Goal: Transaction & Acquisition: Purchase product/service

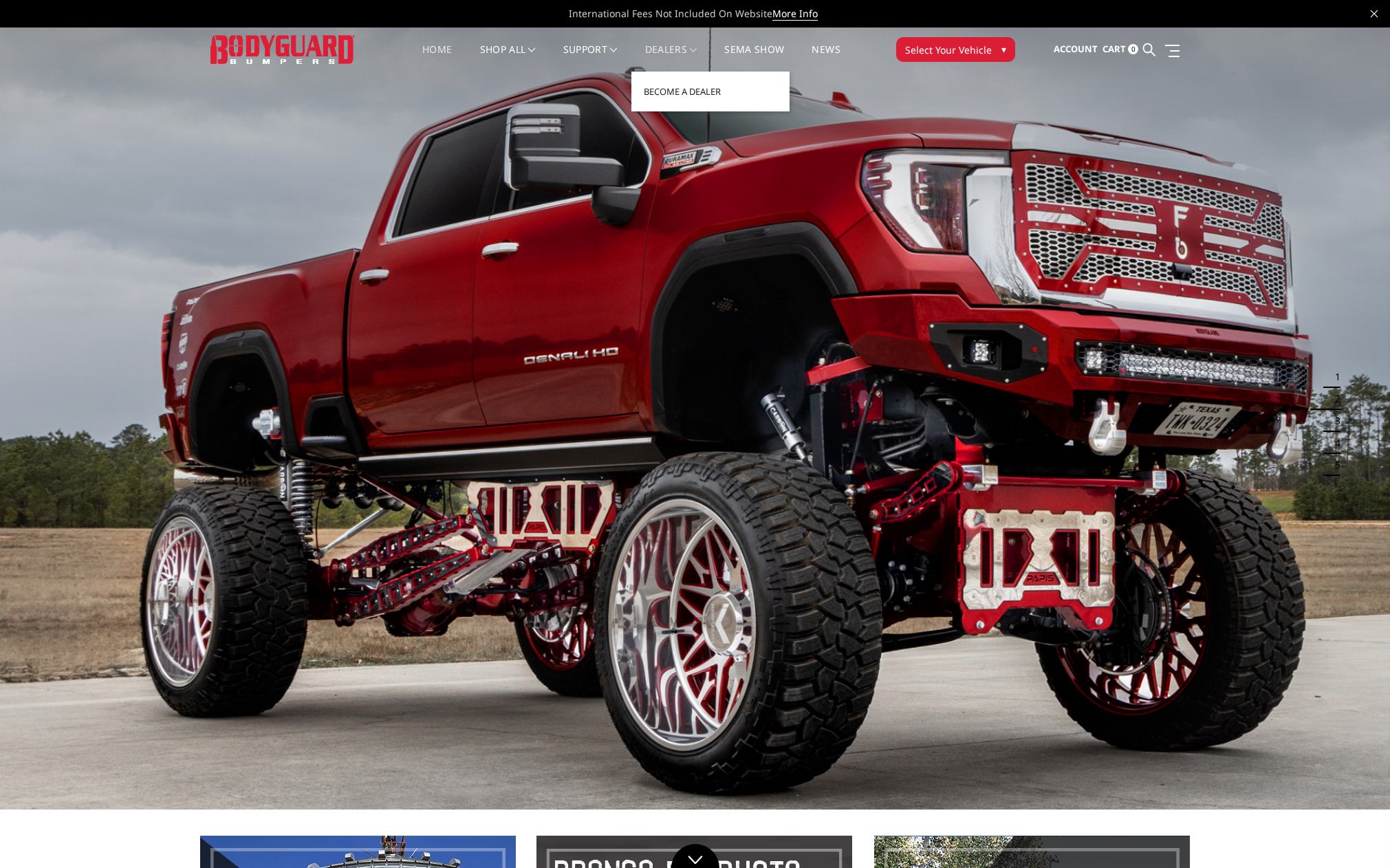
click at [695, 46] on span at bounding box center [693, 50] width 7 height 7
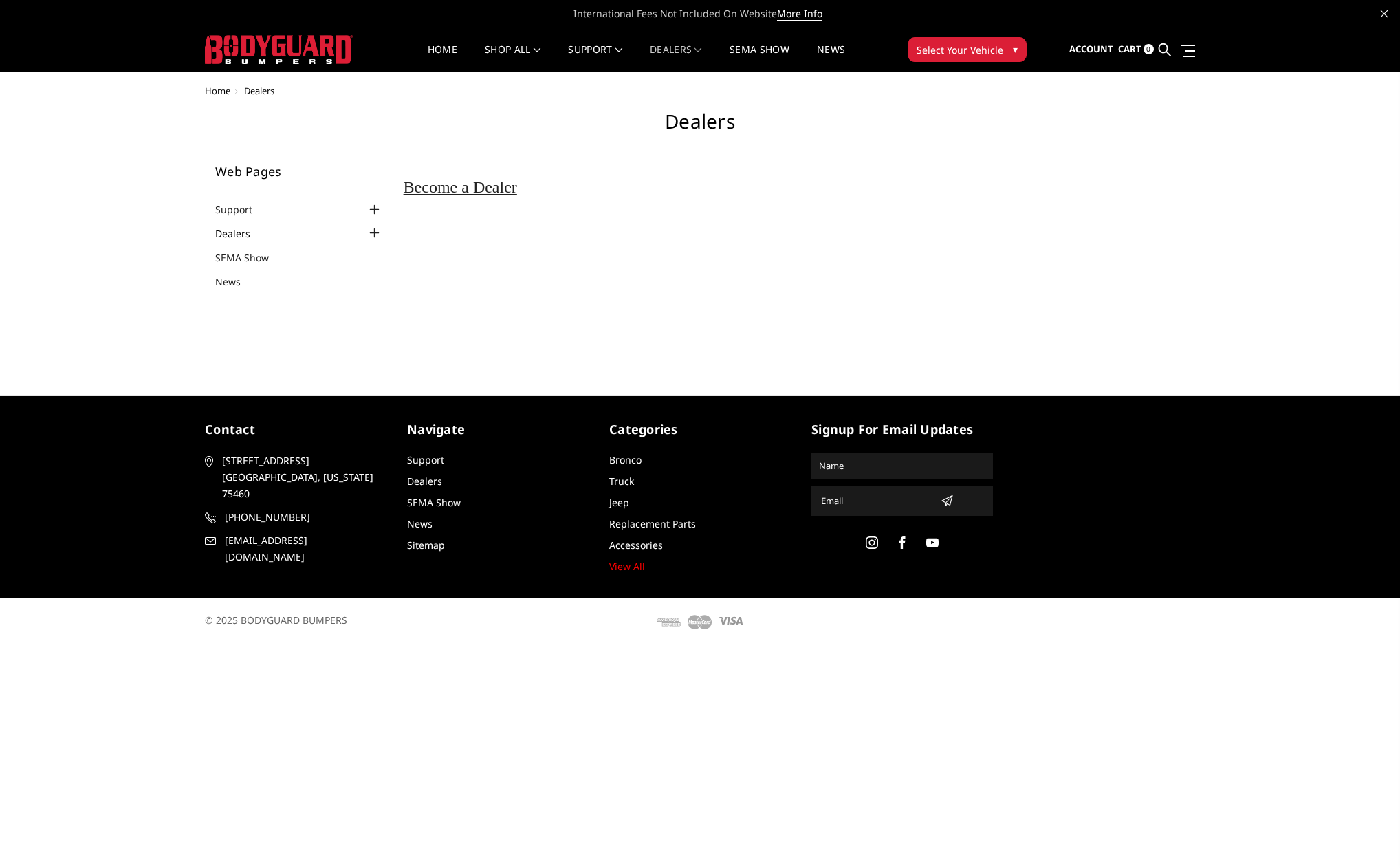
click at [240, 231] on link "Dealers" at bounding box center [241, 234] width 52 height 15
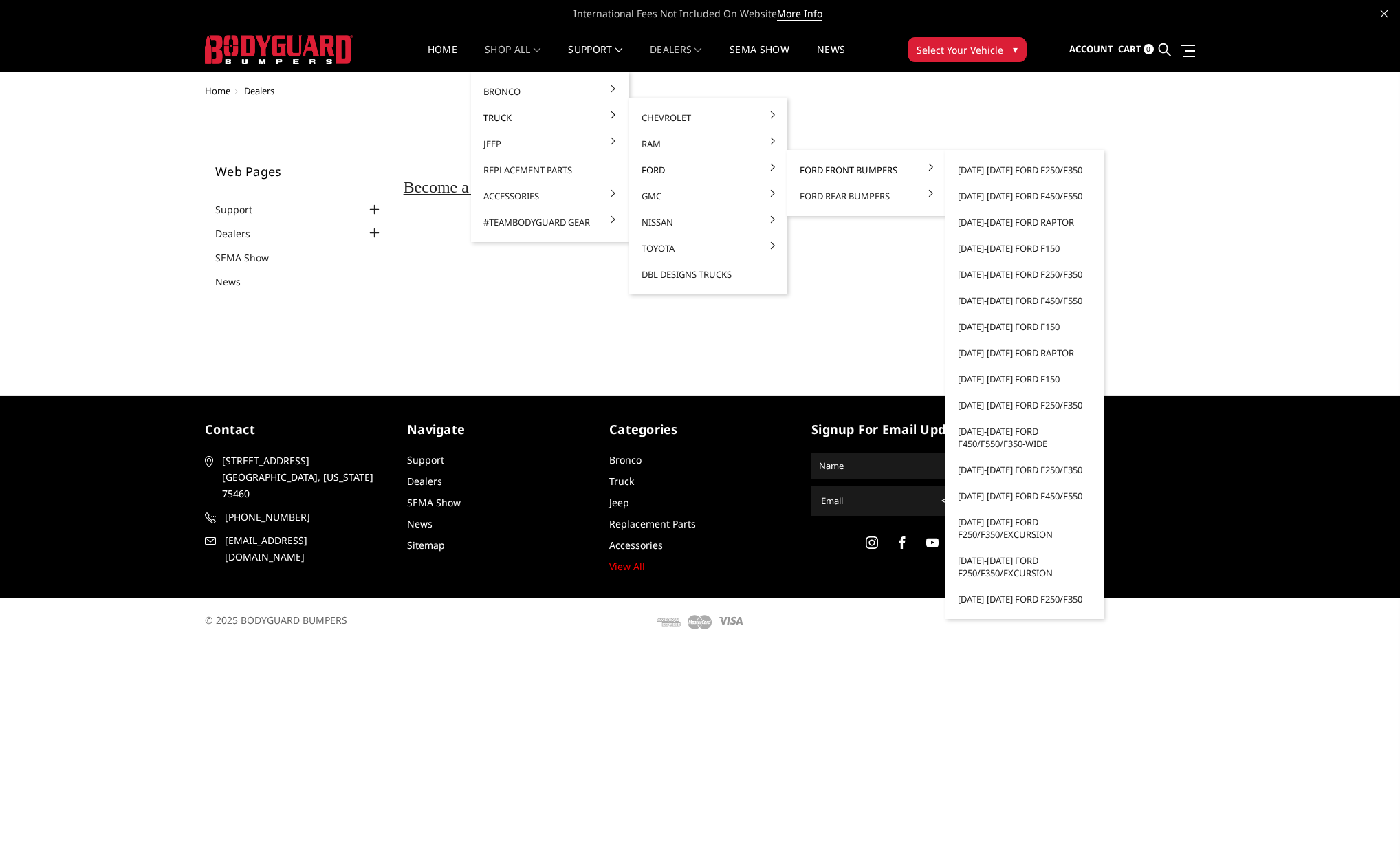
click at [813, 171] on link "Ford Front Bumpers" at bounding box center [867, 170] width 148 height 26
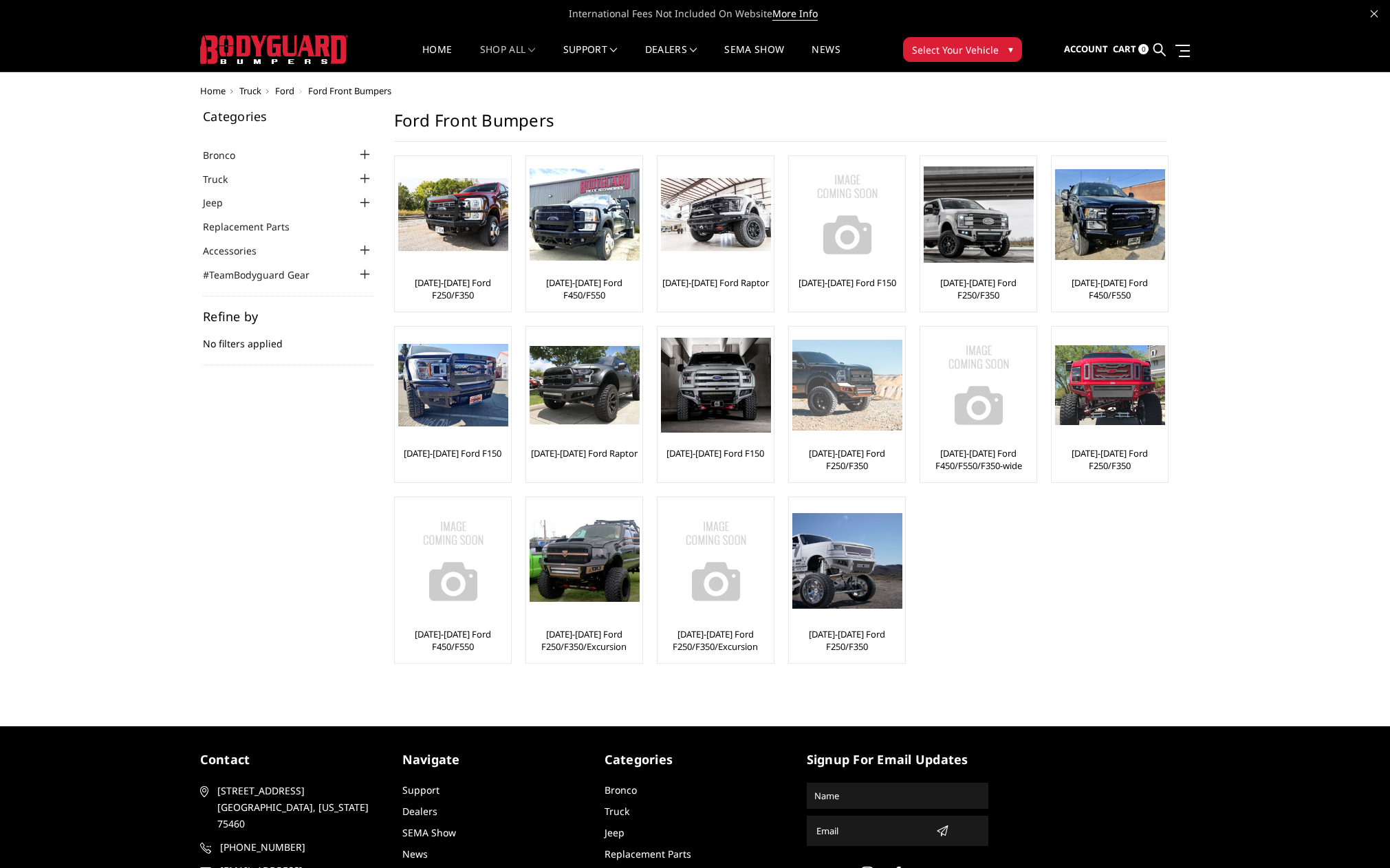
click at [840, 384] on img at bounding box center [847, 385] width 110 height 90
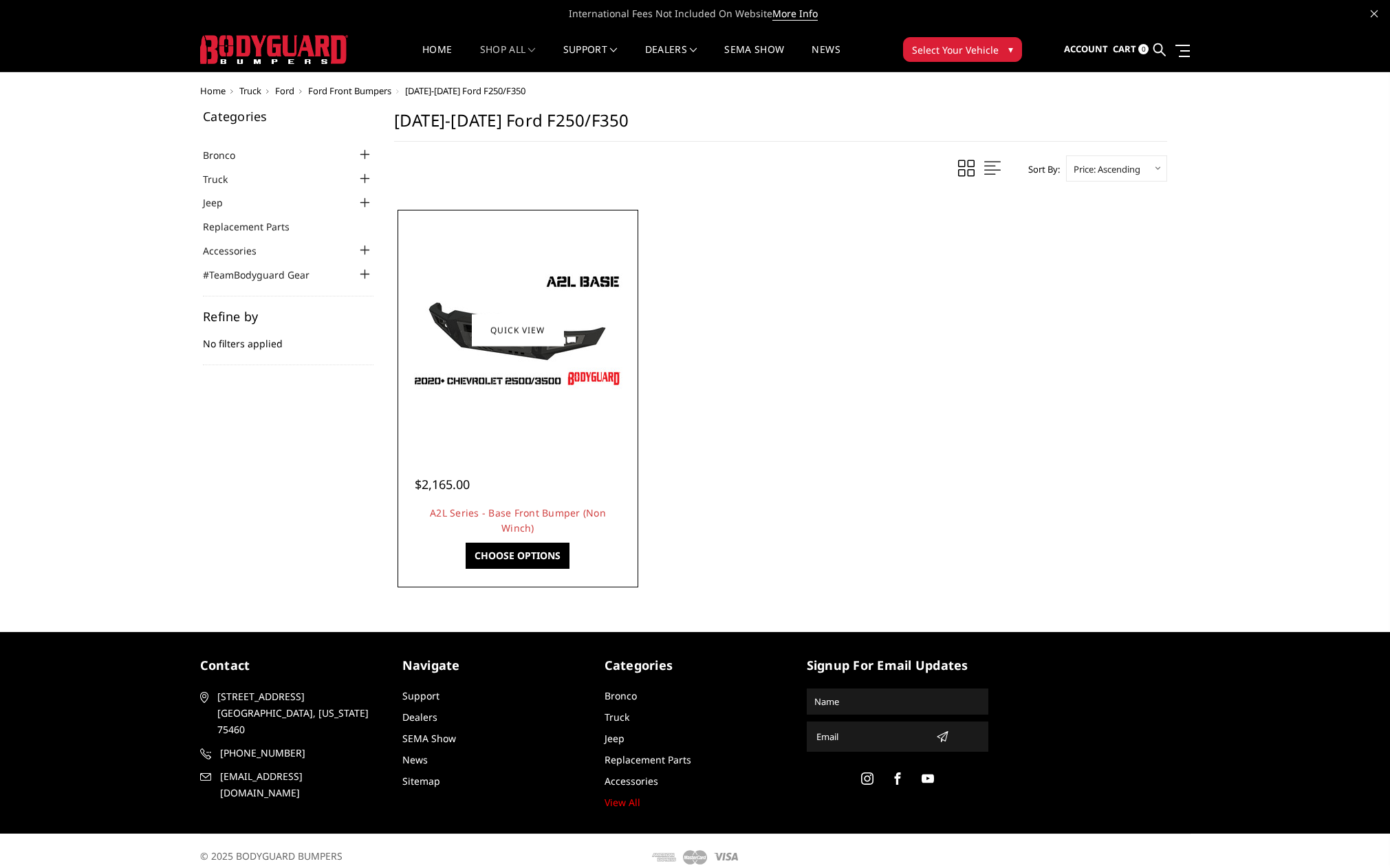
click at [580, 427] on div at bounding box center [518, 330] width 234 height 234
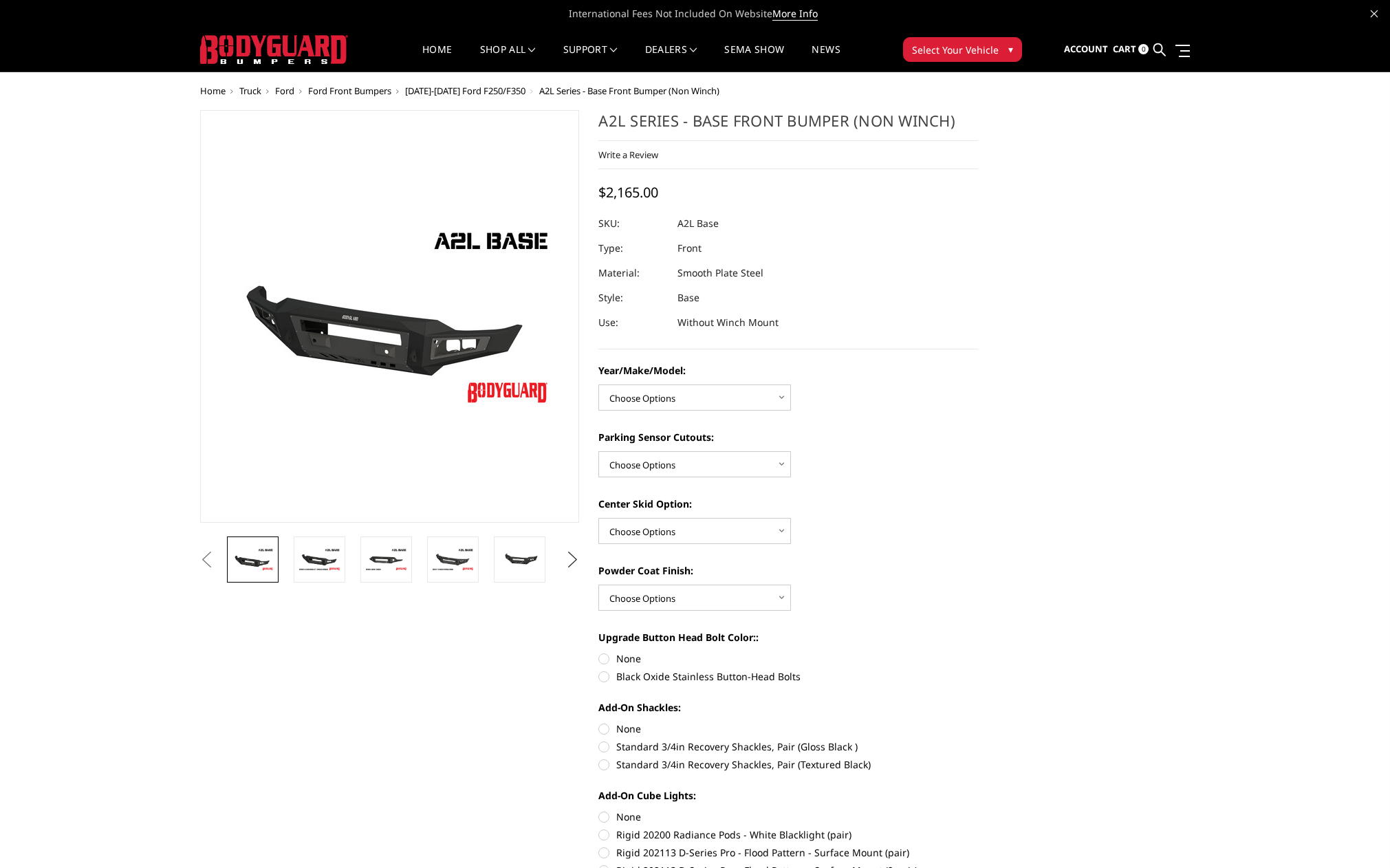
click at [572, 561] on button "Next" at bounding box center [571, 559] width 20 height 20
click at [249, 544] on link at bounding box center [252, 559] width 51 height 46
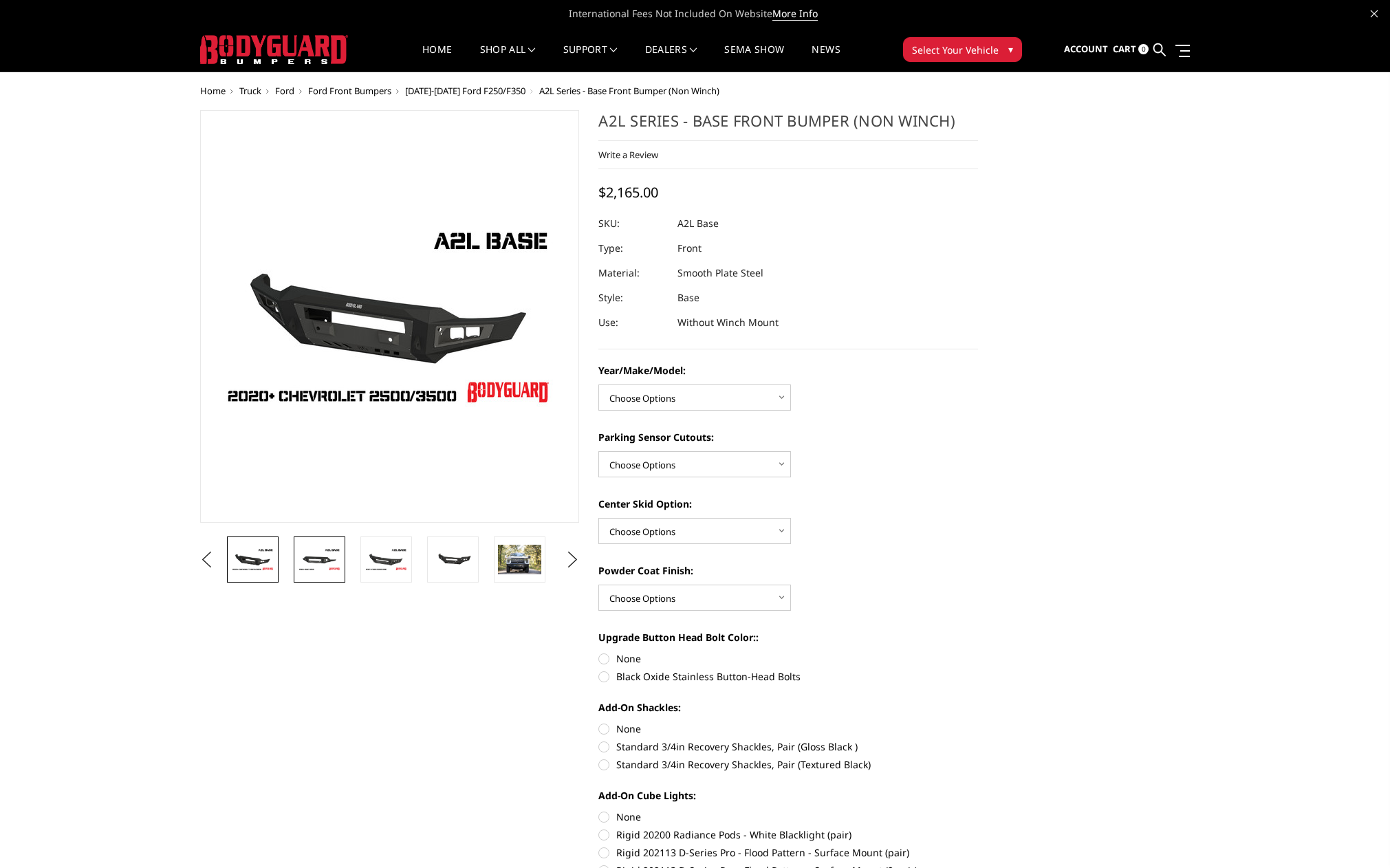
click at [306, 555] on img at bounding box center [319, 559] width 43 height 24
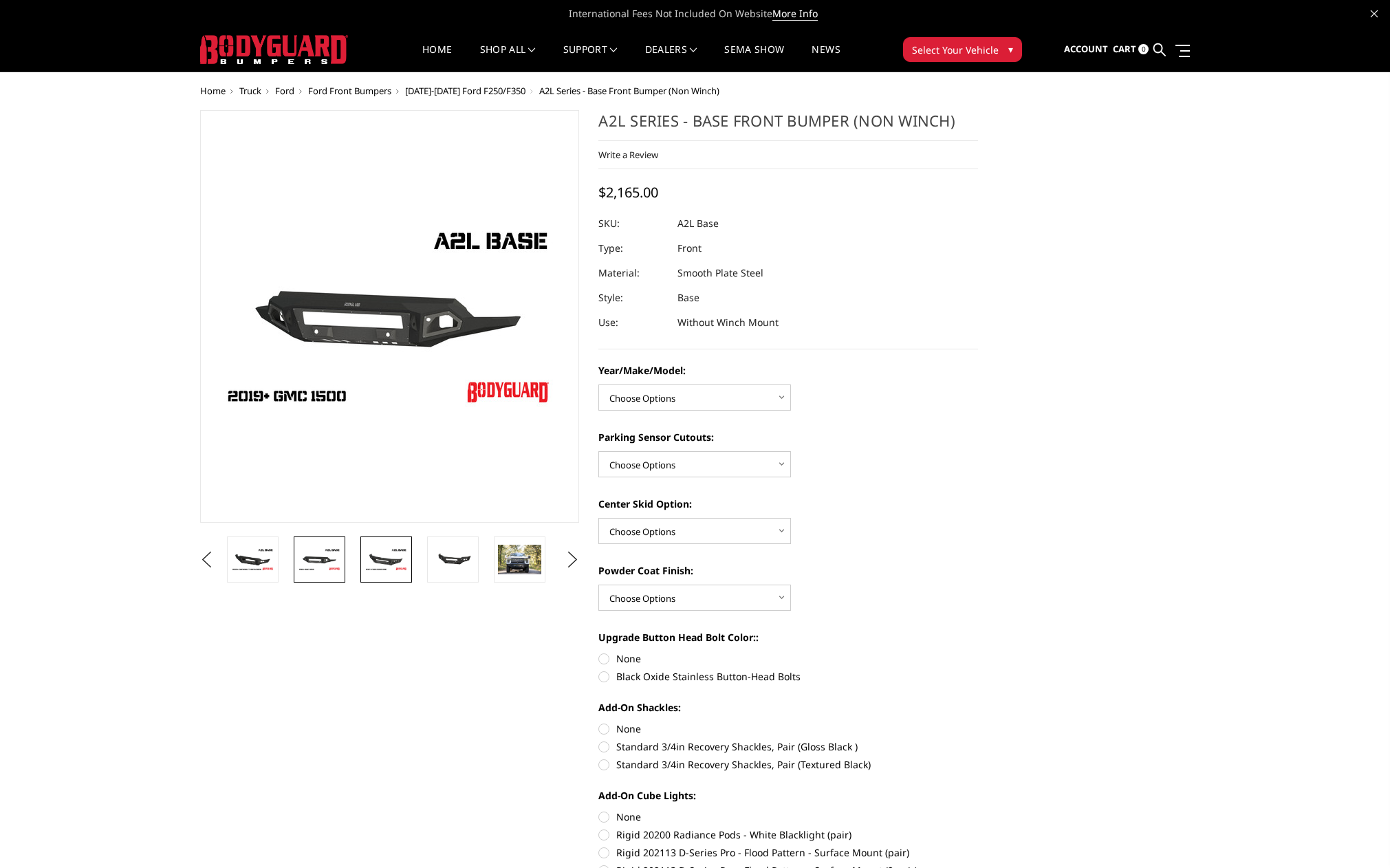
click at [379, 556] on img at bounding box center [386, 559] width 43 height 24
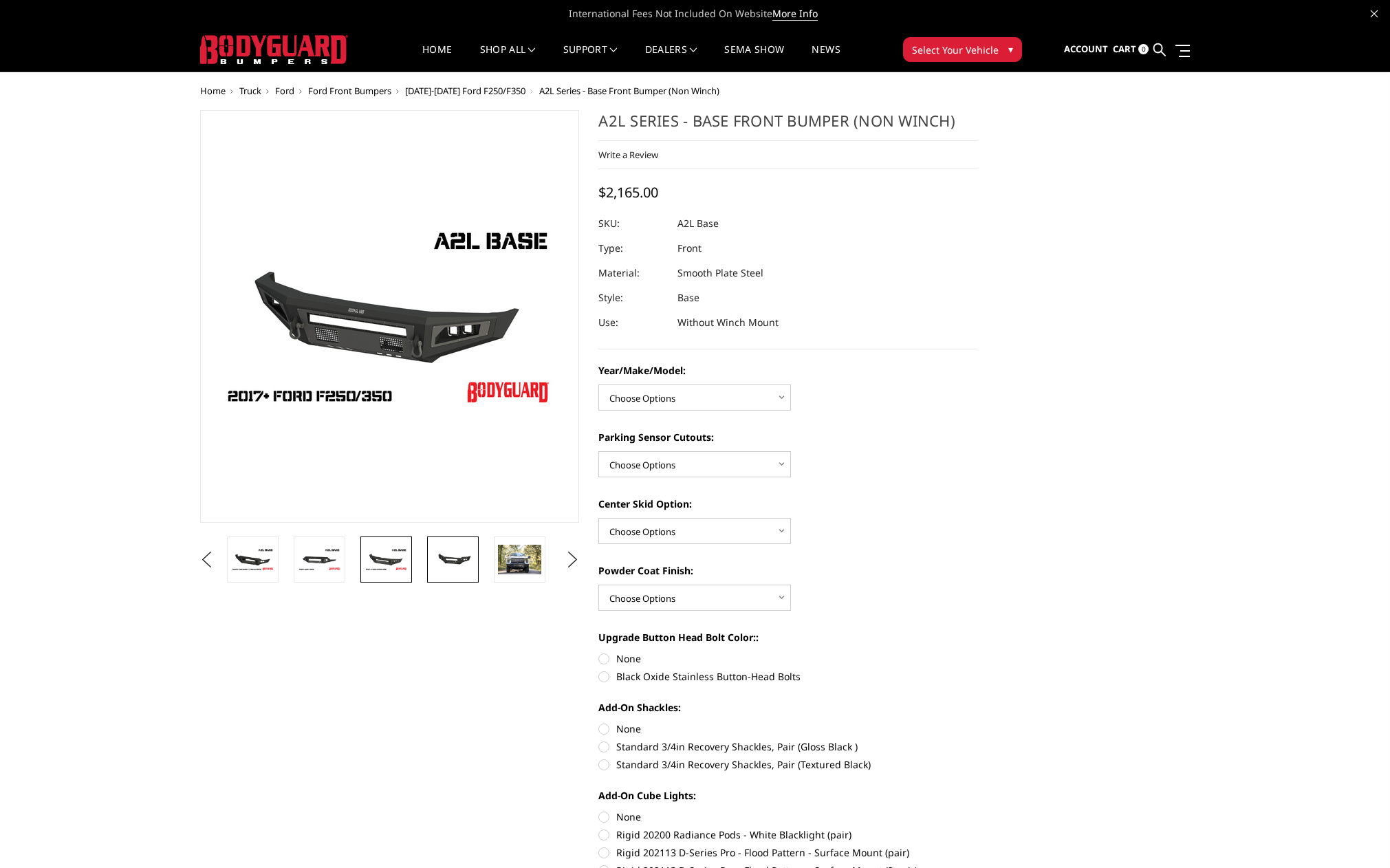
click at [442, 556] on img at bounding box center [452, 559] width 43 height 20
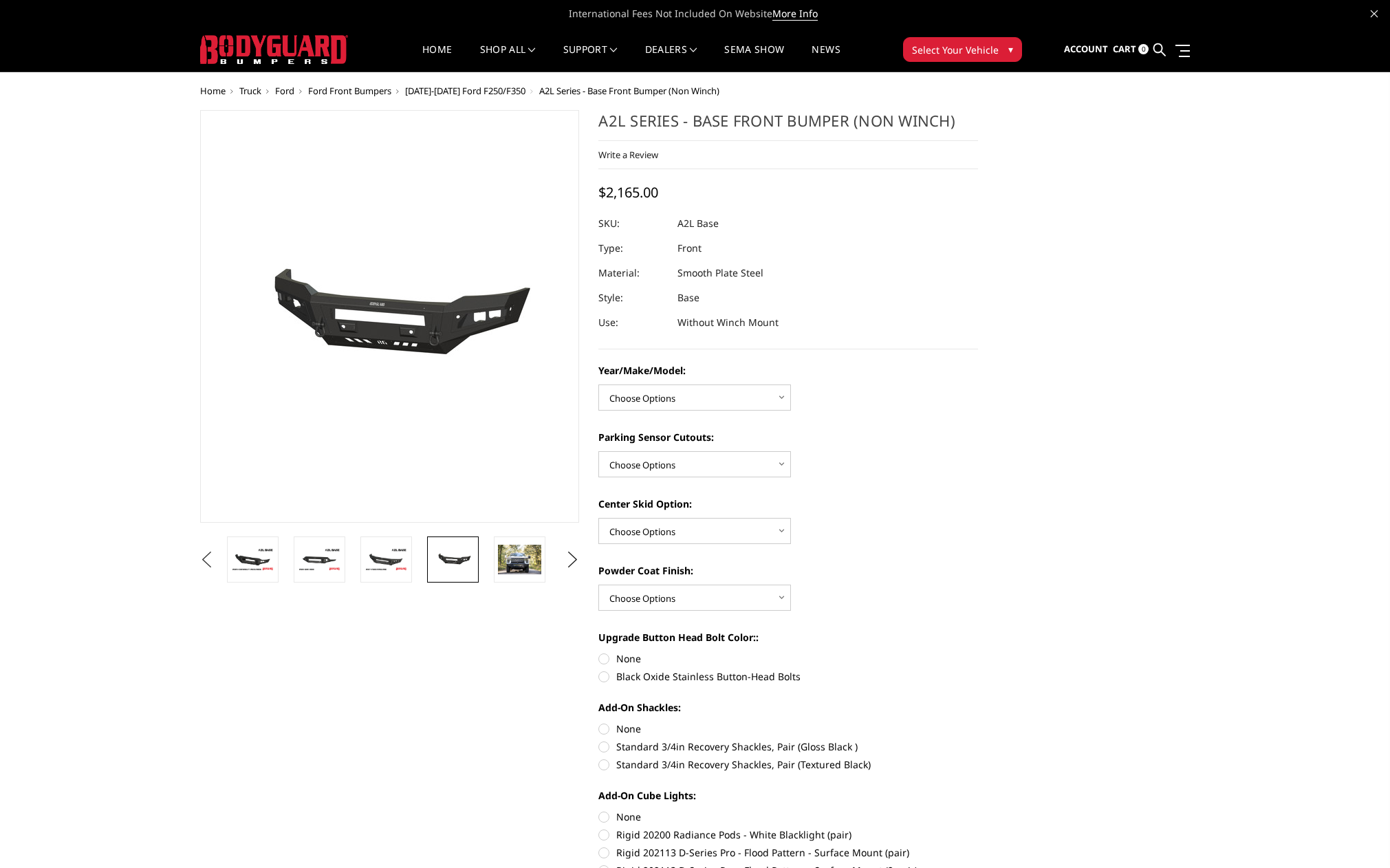
click at [218, 563] on button "Previous" at bounding box center [206, 559] width 20 height 20
click at [262, 561] on img at bounding box center [252, 559] width 43 height 24
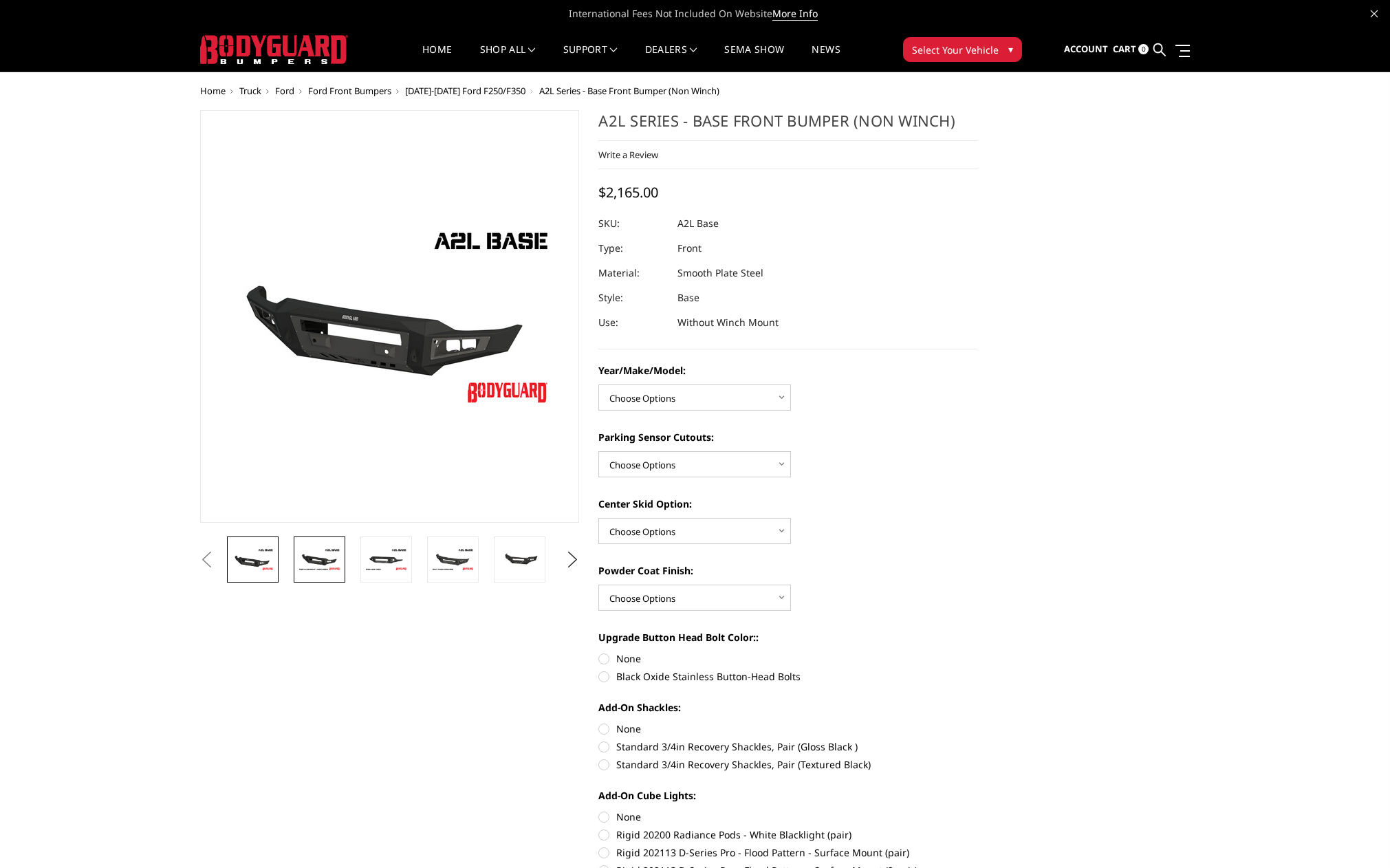
click at [317, 557] on img at bounding box center [319, 559] width 43 height 24
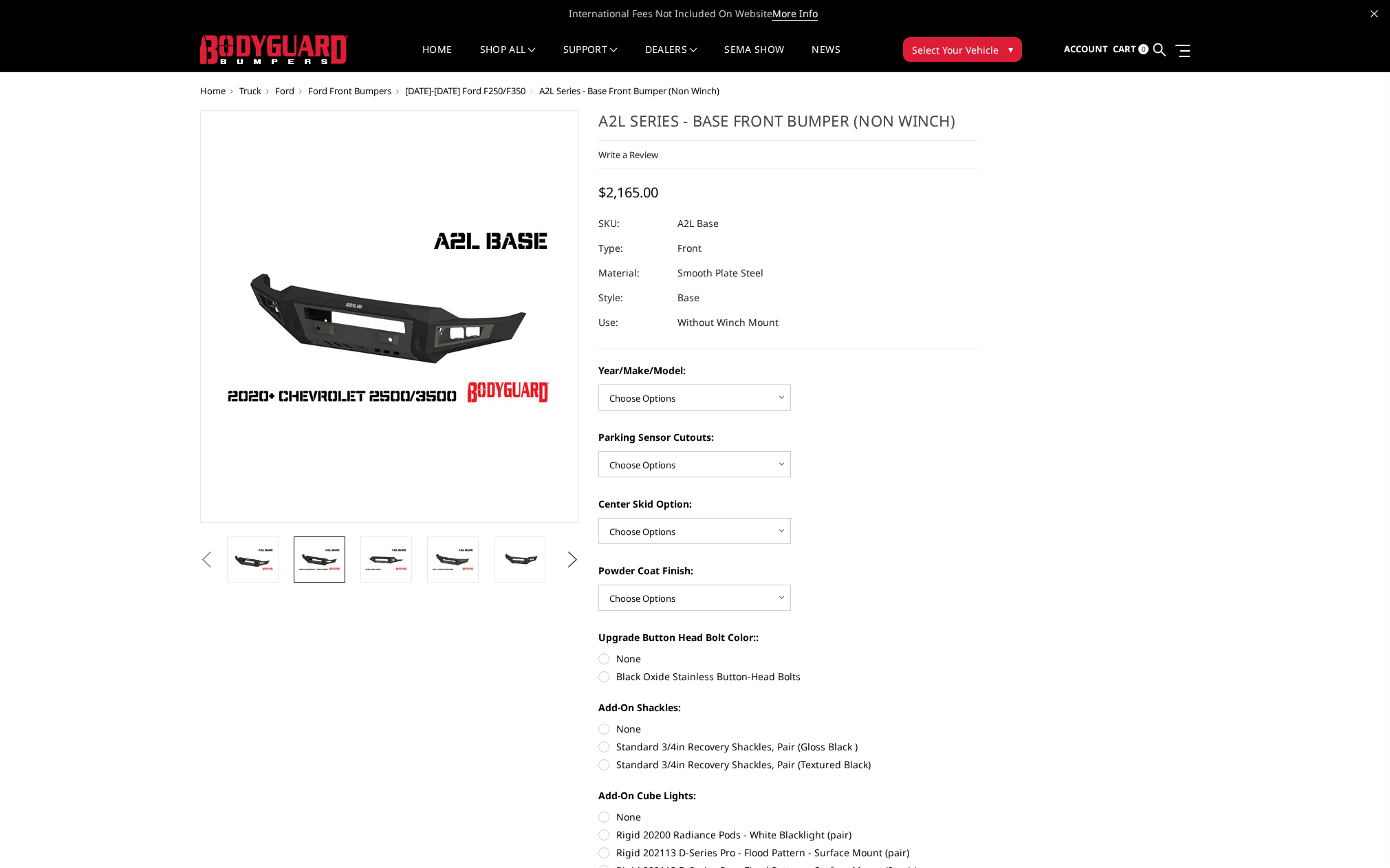
click at [569, 555] on button "Next" at bounding box center [571, 559] width 20 height 20
click at [526, 557] on img at bounding box center [520, 558] width 43 height 29
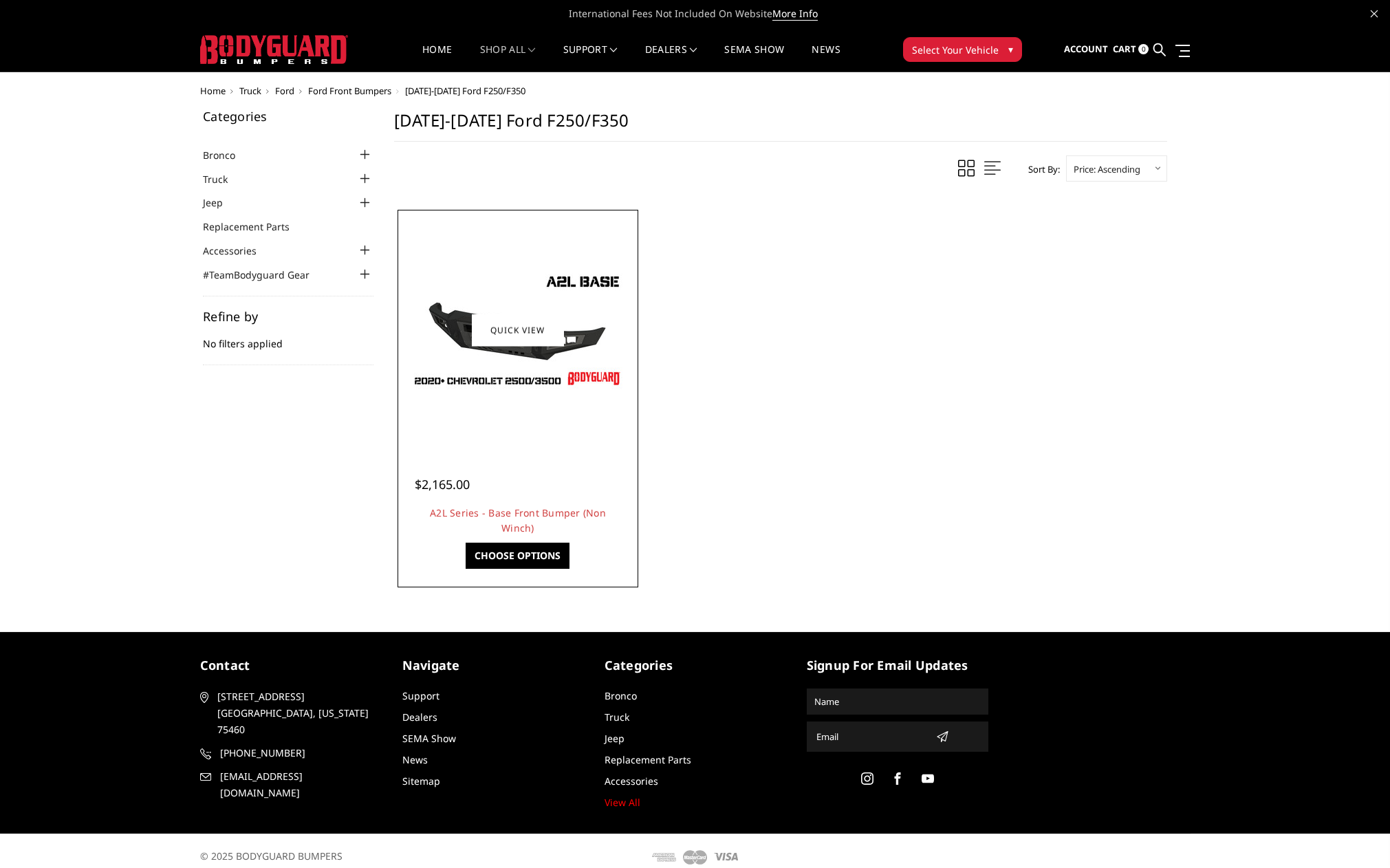
click at [508, 551] on link "Choose Options" at bounding box center [517, 556] width 104 height 26
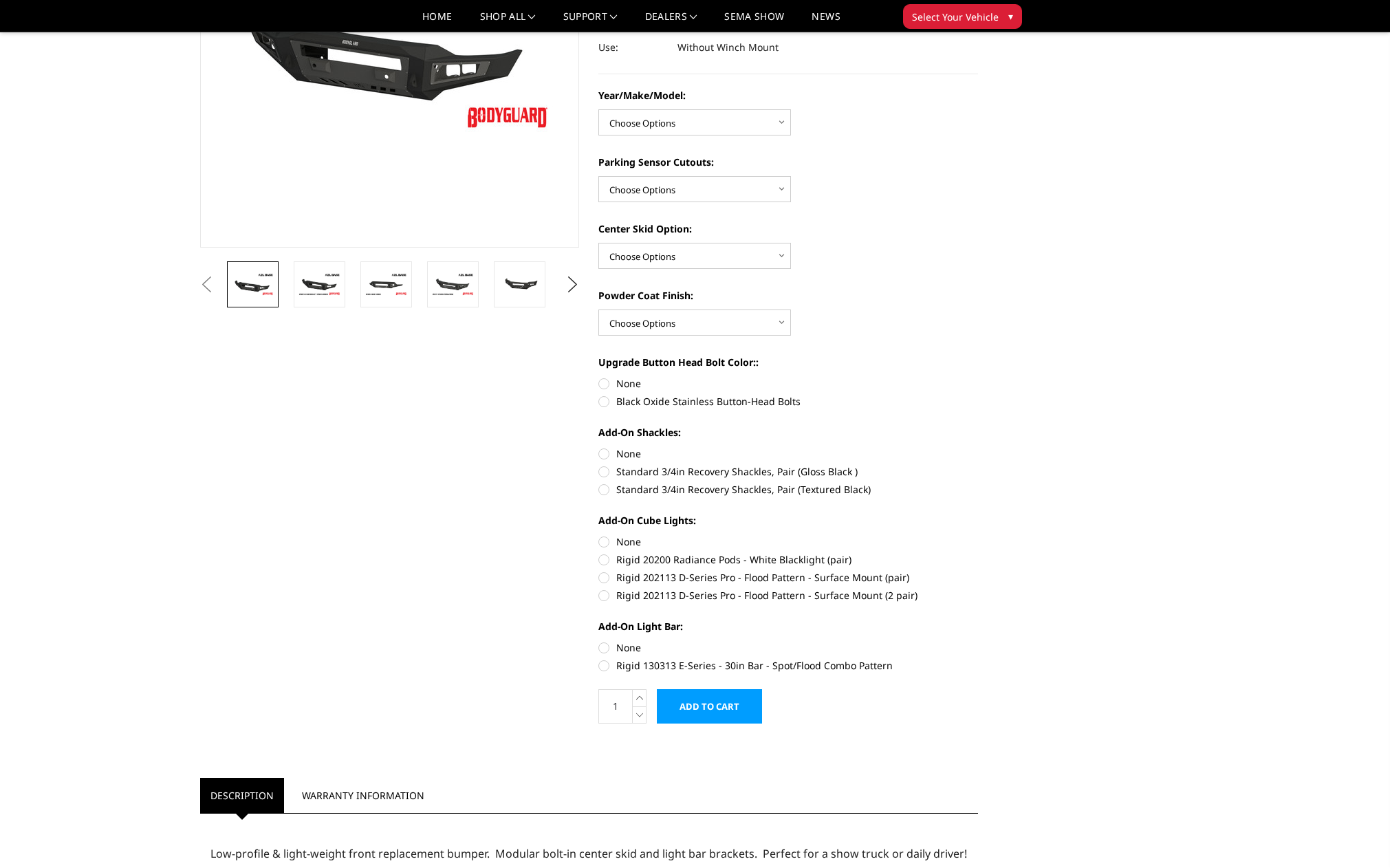
scroll to position [60, 0]
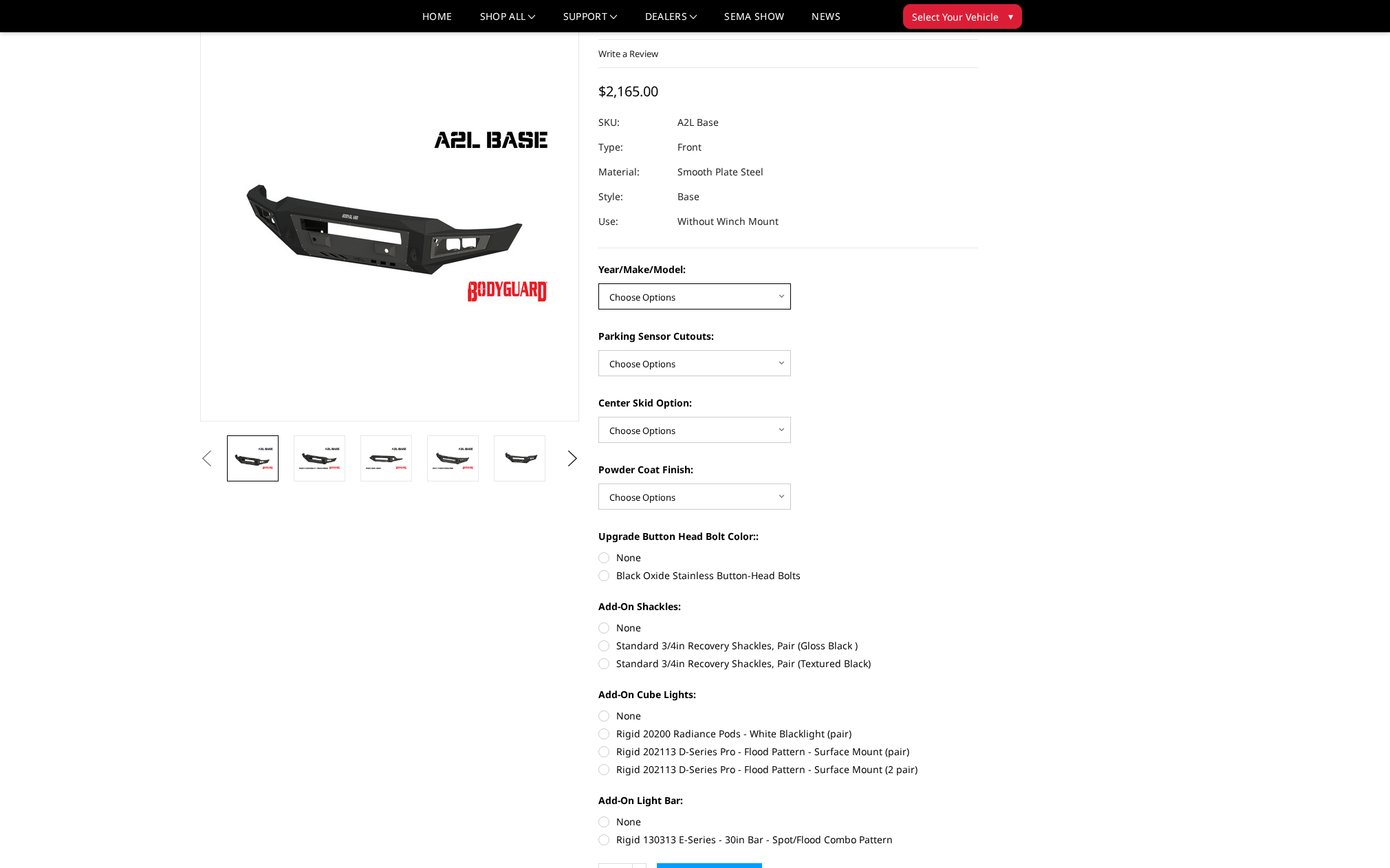
select select "4336"
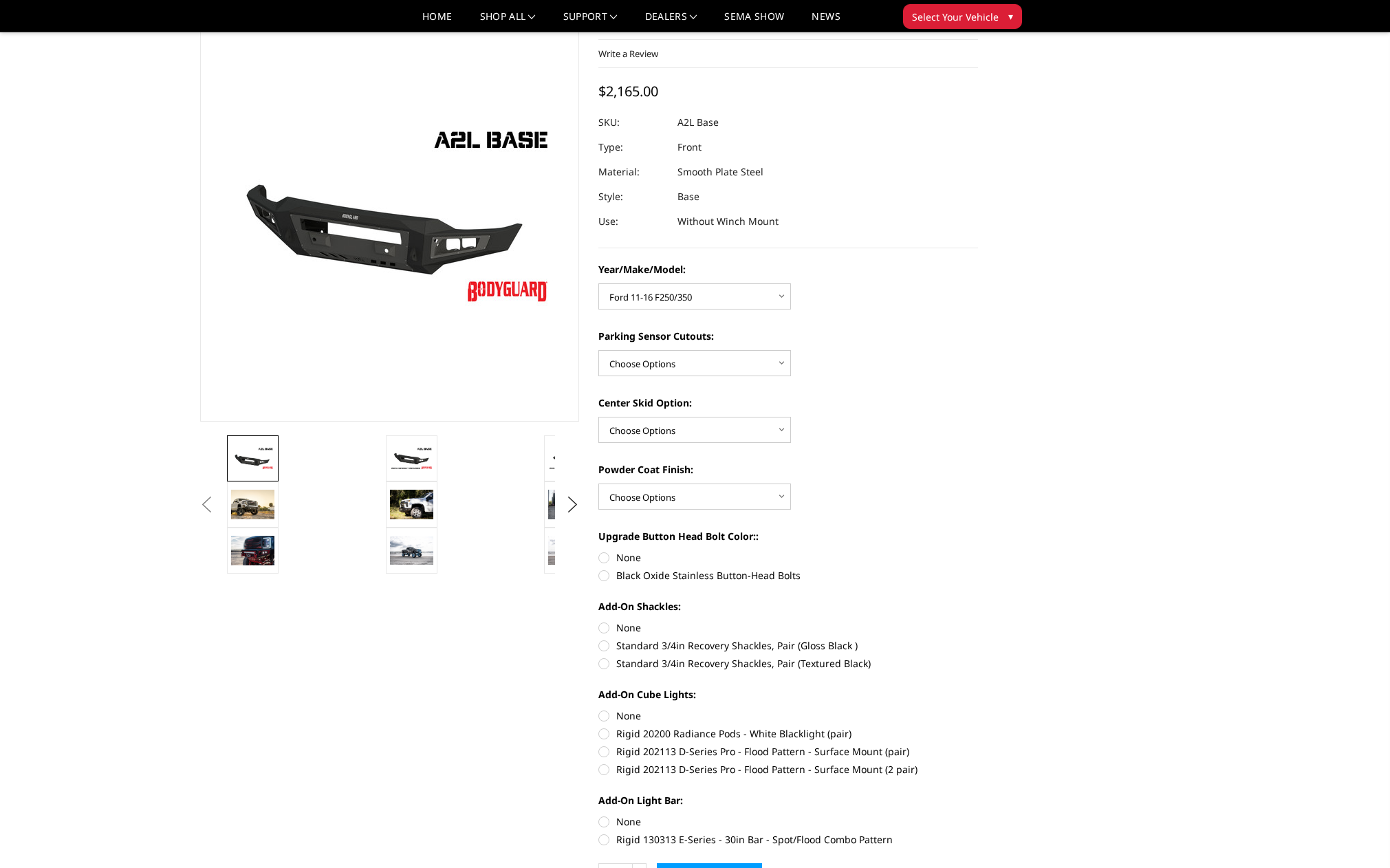
click at [218, 512] on button "Previous" at bounding box center [206, 504] width 20 height 20
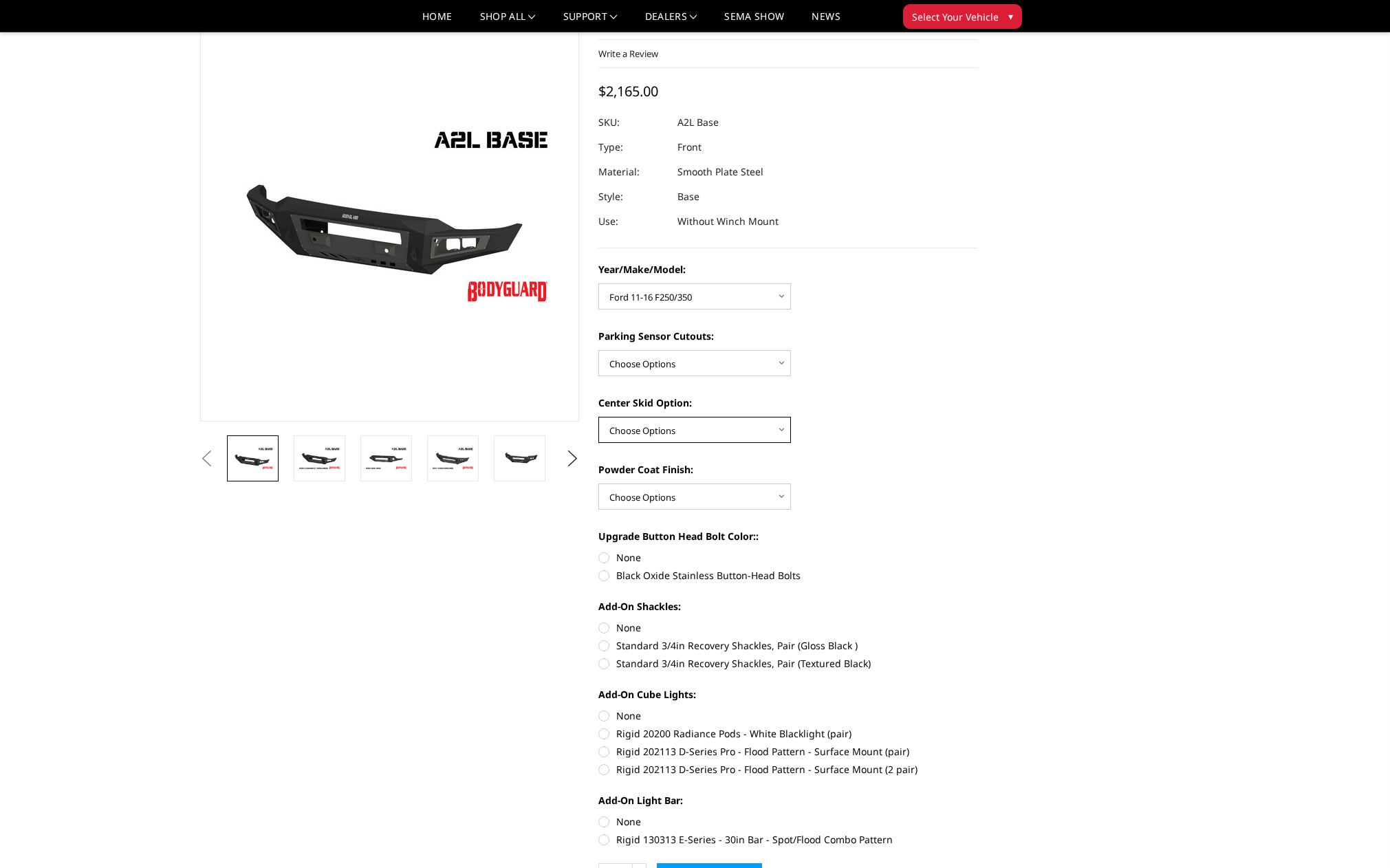
select select "4304"
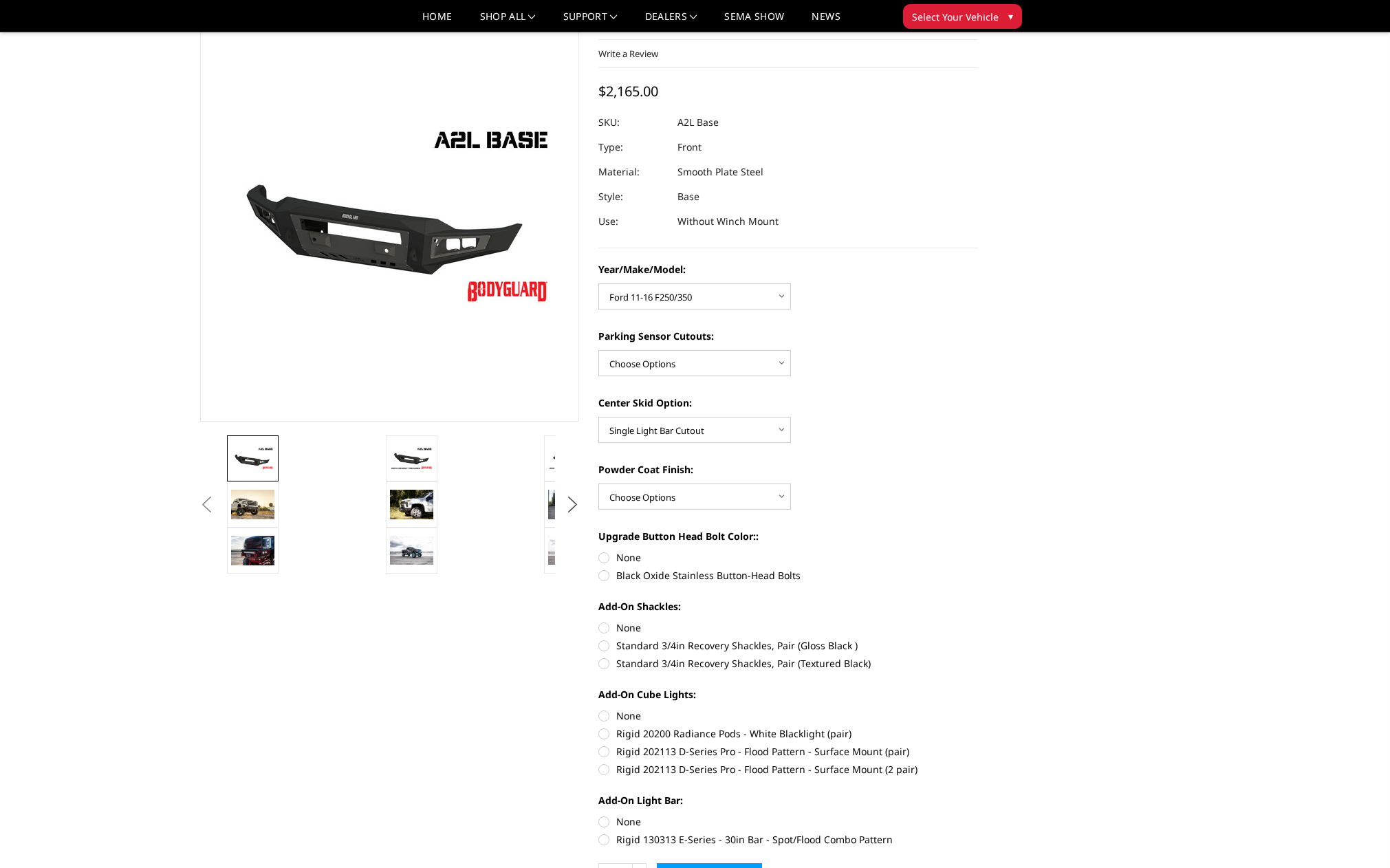
click at [576, 501] on button "Next" at bounding box center [571, 504] width 20 height 20
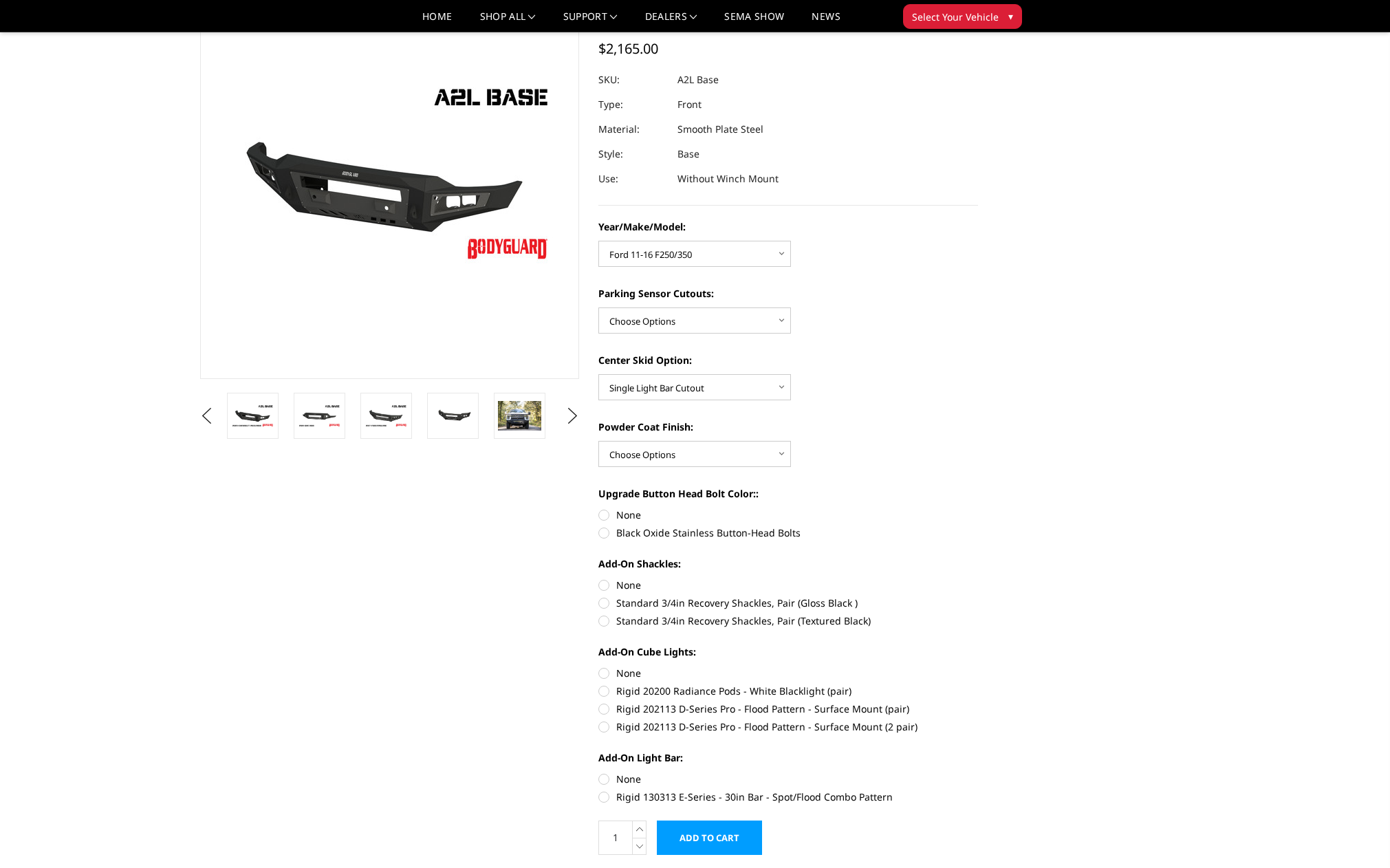
scroll to position [0, 0]
